Goal: Book appointment/travel/reservation

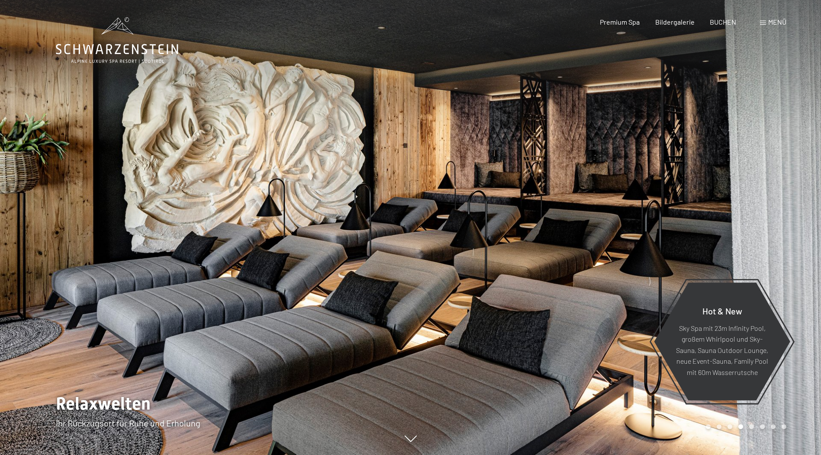
click at [767, 22] on div "Menü" at bounding box center [773, 22] width 26 height 10
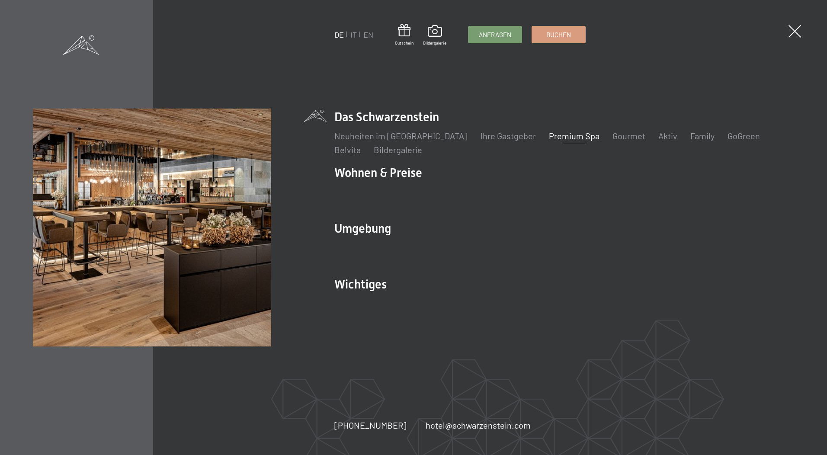
click at [553, 135] on link "Premium Spa" at bounding box center [574, 136] width 51 height 10
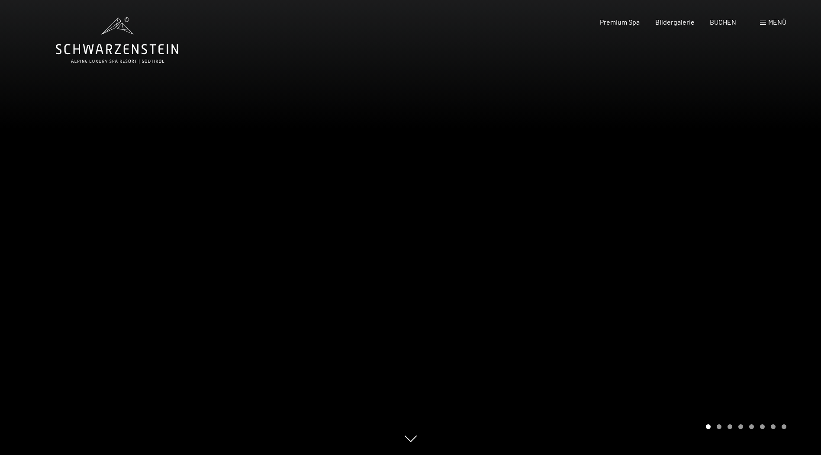
click at [681, 261] on div at bounding box center [616, 227] width 411 height 455
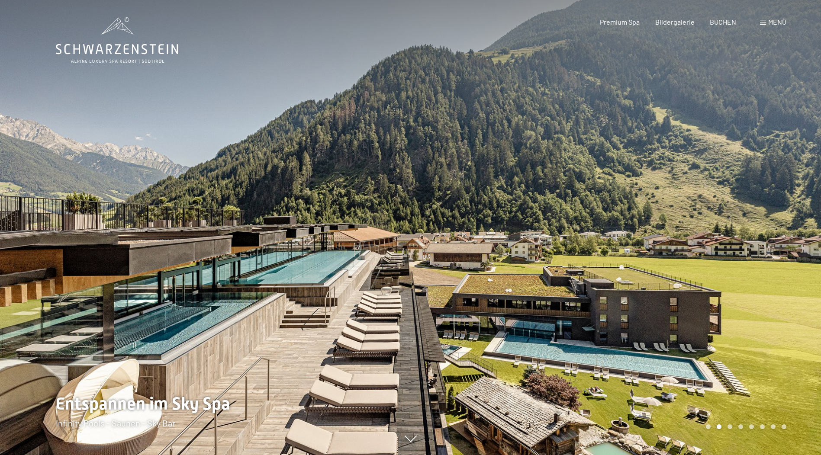
click at [670, 270] on div at bounding box center [616, 227] width 411 height 455
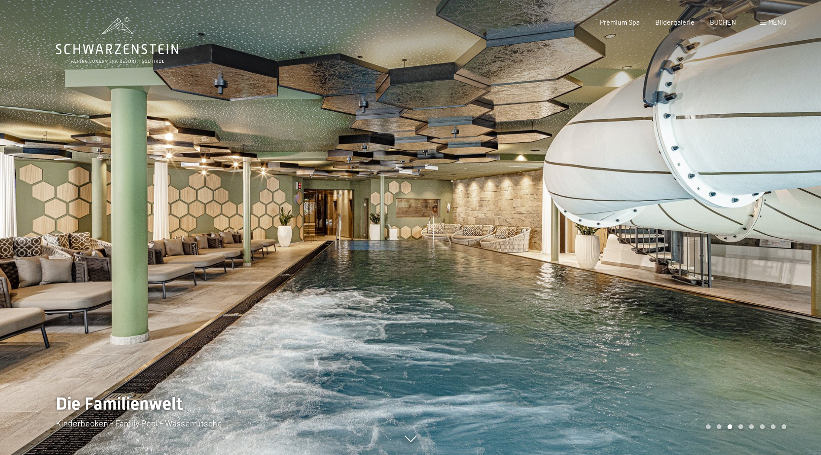
click at [670, 270] on div at bounding box center [616, 227] width 411 height 455
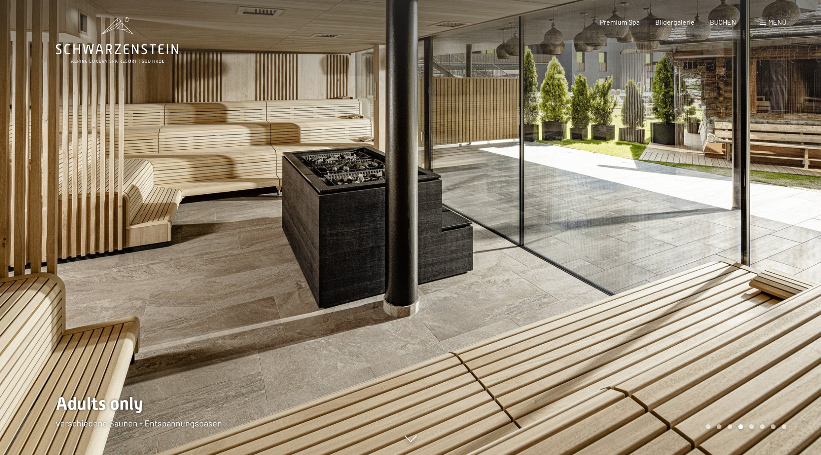
click at [670, 270] on div at bounding box center [616, 227] width 411 height 455
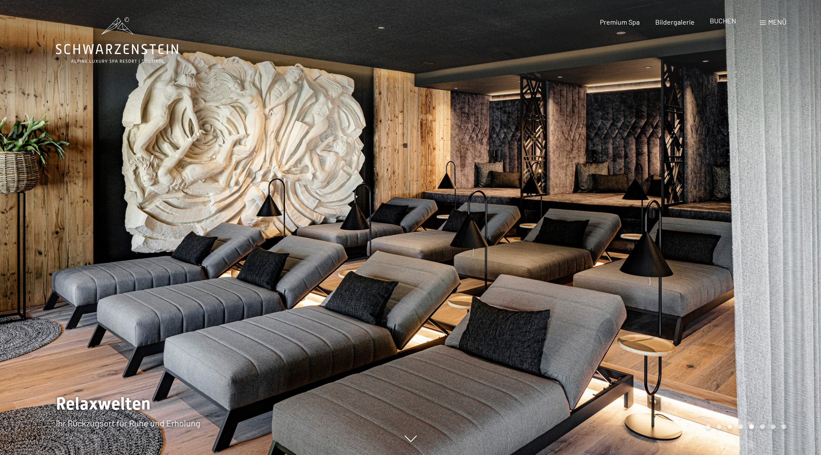
click at [719, 21] on span "BUCHEN" at bounding box center [722, 20] width 26 height 8
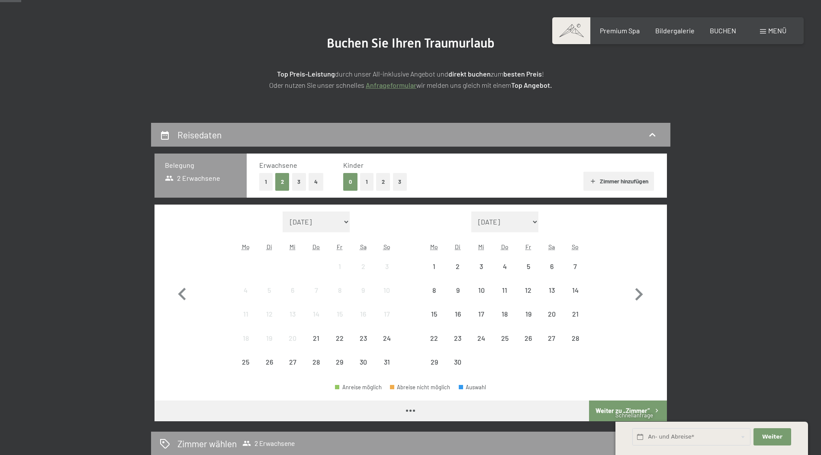
scroll to position [87, 0]
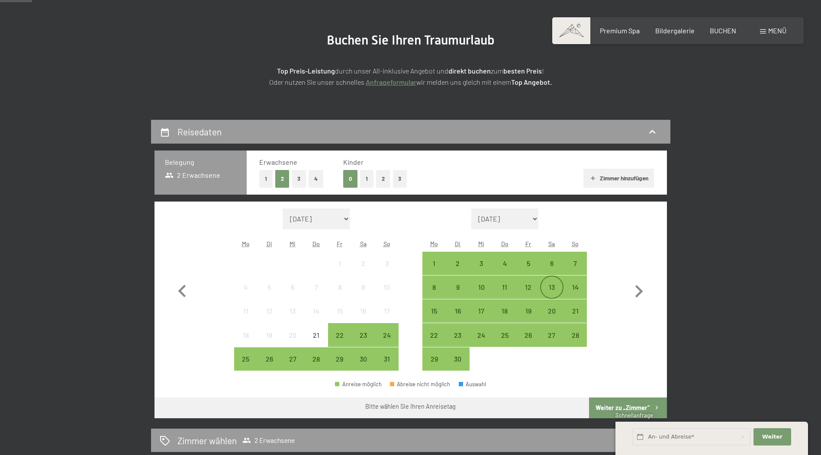
click at [547, 289] on div "13" at bounding box center [552, 295] width 22 height 22
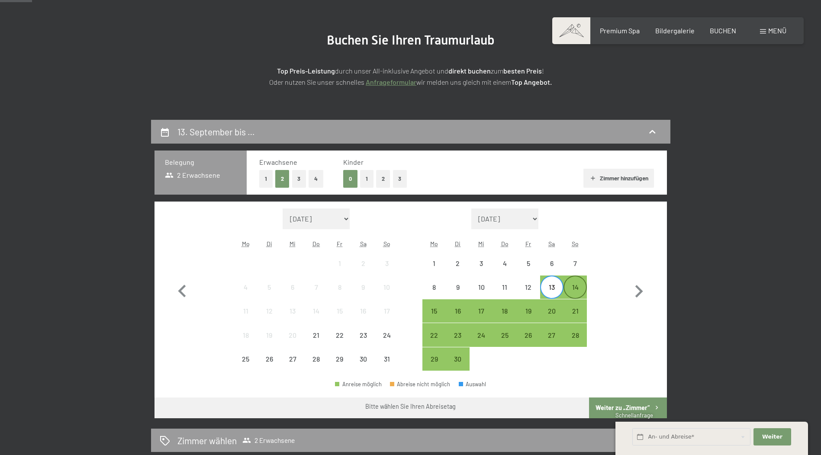
click at [571, 292] on div "14" at bounding box center [575, 295] width 22 height 22
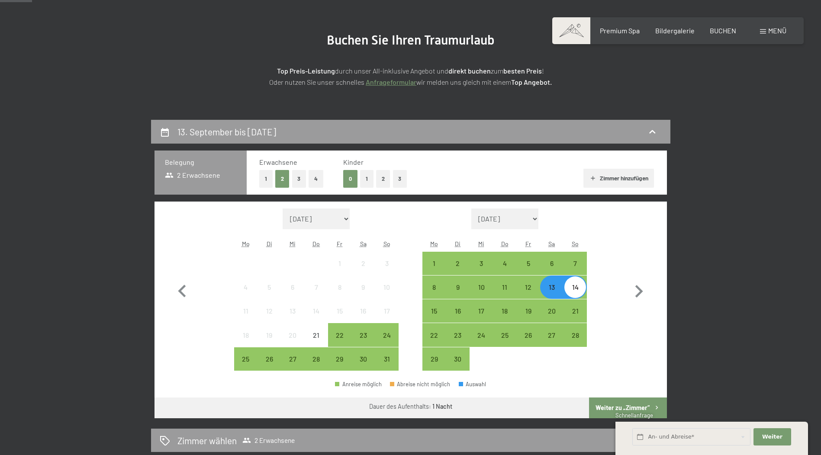
click at [616, 408] on button "Weiter zu „Zimmer“" at bounding box center [627, 408] width 77 height 21
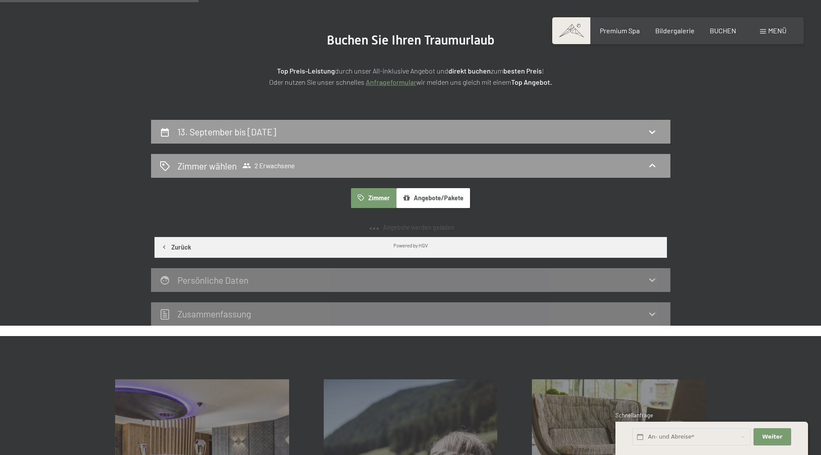
scroll to position [206, 0]
